Goal: Transaction & Acquisition: Book appointment/travel/reservation

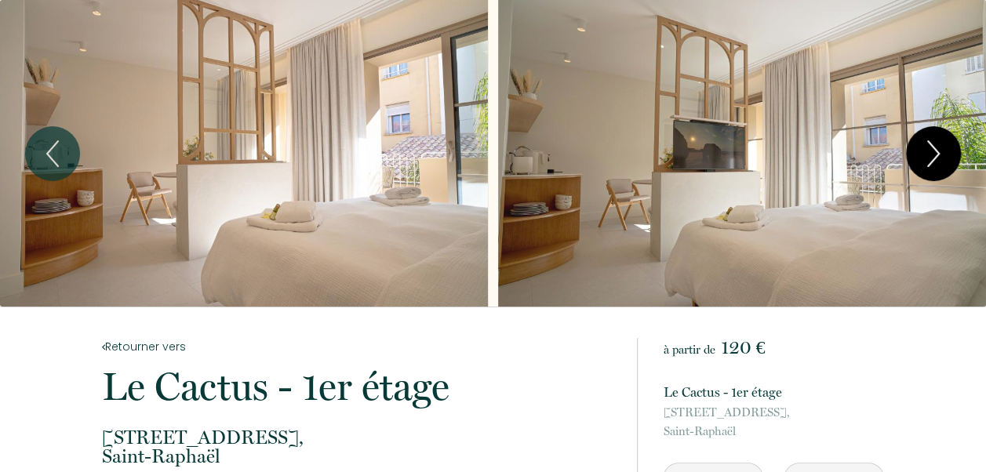
click at [909, 158] on button "Next" at bounding box center [933, 153] width 55 height 55
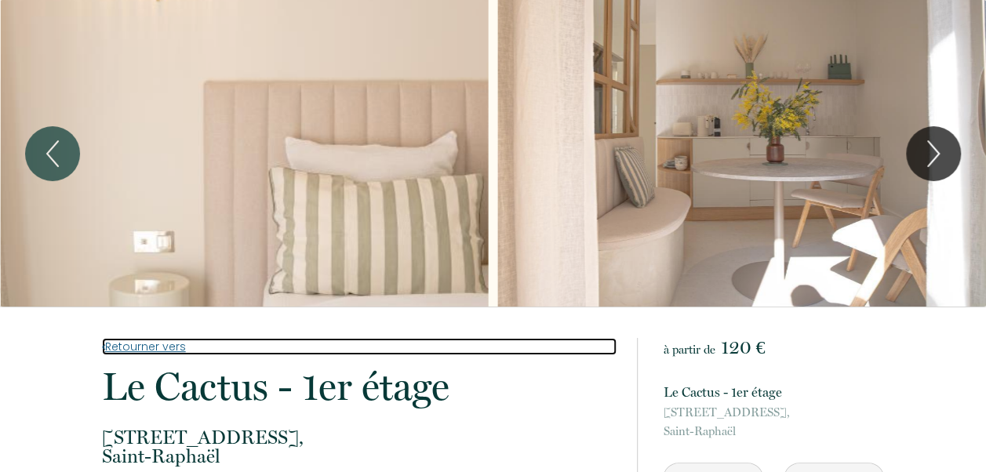
click at [146, 349] on link "Retourner vers" at bounding box center [359, 346] width 514 height 17
click at [171, 347] on link "Retourner vers" at bounding box center [359, 346] width 514 height 17
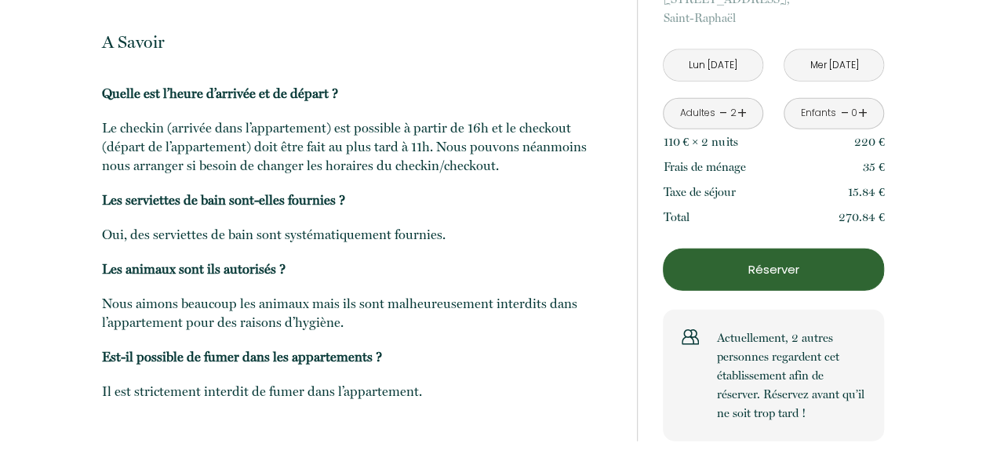
scroll to position [1543, 0]
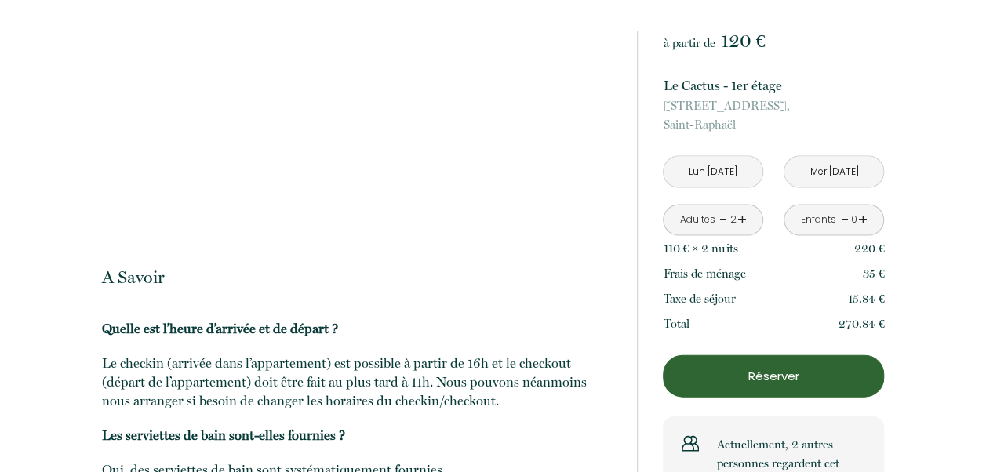
click at [783, 364] on button "Réserver" at bounding box center [773, 376] width 221 height 42
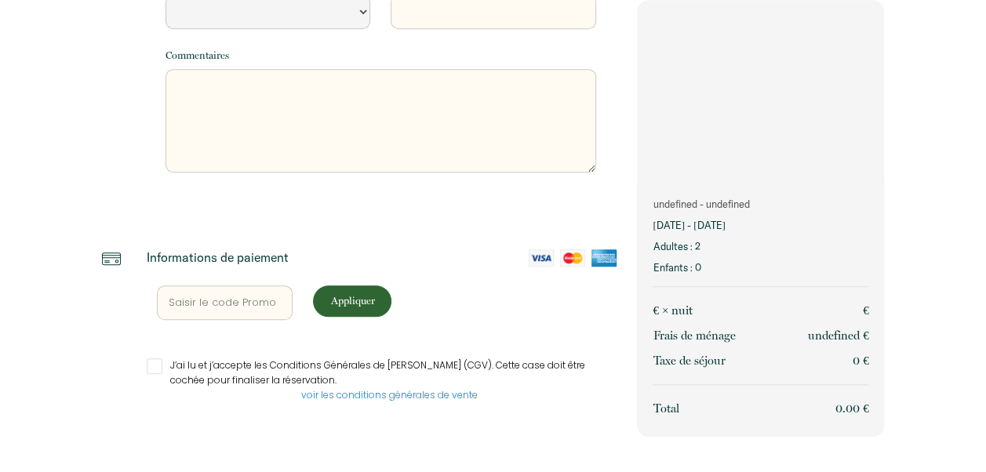
scroll to position [477, 0]
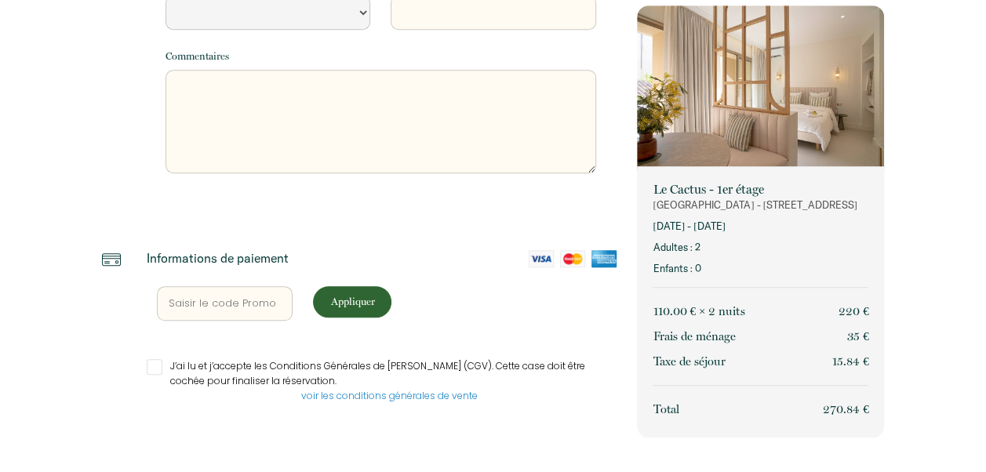
select select "Default select example"
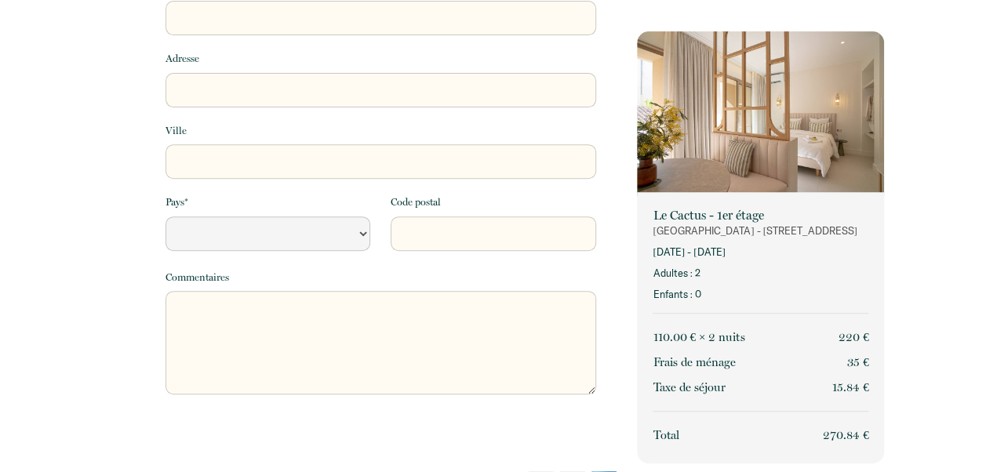
scroll to position [0, 0]
